Goal: Register for event/course

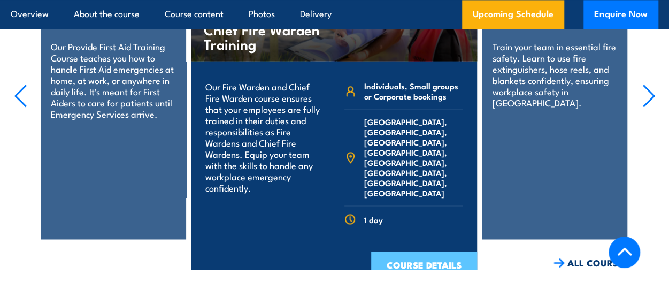
scroll to position [2870, 0]
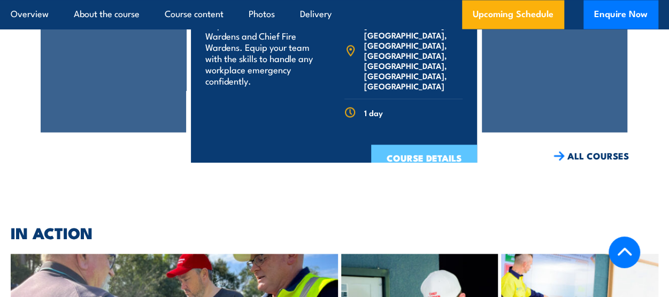
click at [435, 144] on link "COURSE DETAILS" at bounding box center [424, 158] width 106 height 28
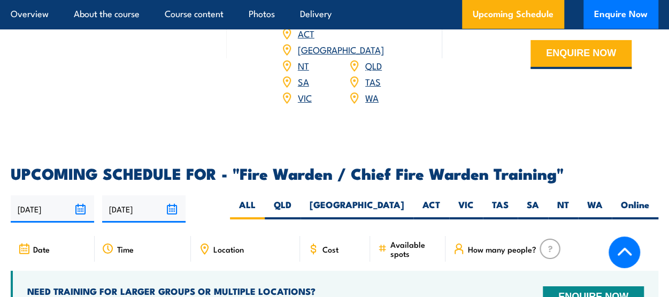
scroll to position [1765, 0]
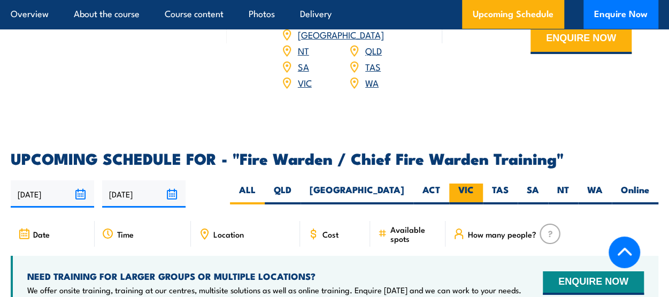
click at [471, 183] on label "VIC" at bounding box center [466, 193] width 34 height 21
click at [474, 183] on input "VIC" at bounding box center [477, 186] width 7 height 7
radio input "true"
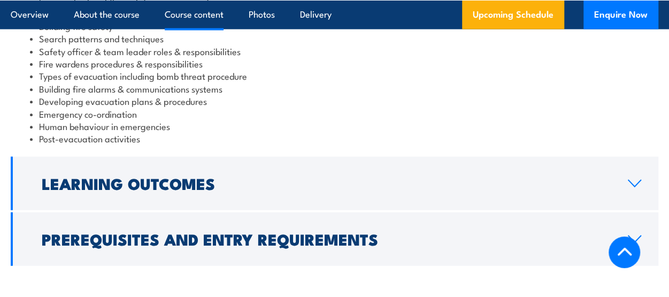
scroll to position [1230, 0]
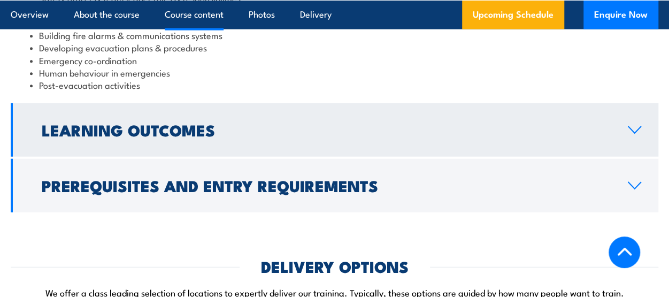
click at [117, 131] on h2 "Learning Outcomes" at bounding box center [326, 129] width 569 height 14
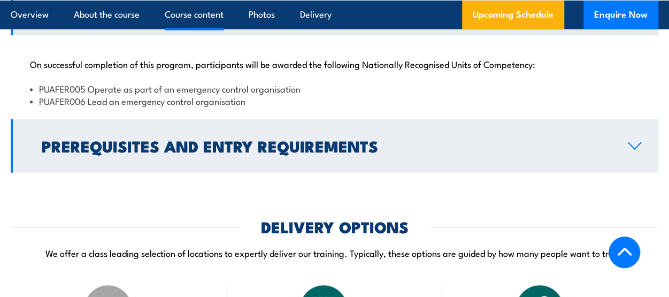
scroll to position [1075, 0]
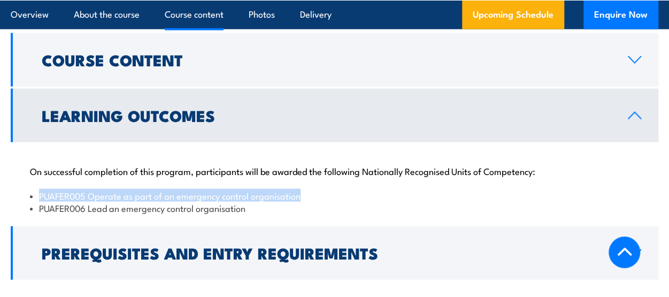
drag, startPoint x: 309, startPoint y: 197, endPoint x: 30, endPoint y: 190, distance: 278.2
click at [30, 190] on li "PUAFER005 Operate as part of an emergency control organisation" at bounding box center [334, 195] width 609 height 12
copy li "PUAFER005 Operate as part of an emergency control organisation"
